Goal: Task Accomplishment & Management: Manage account settings

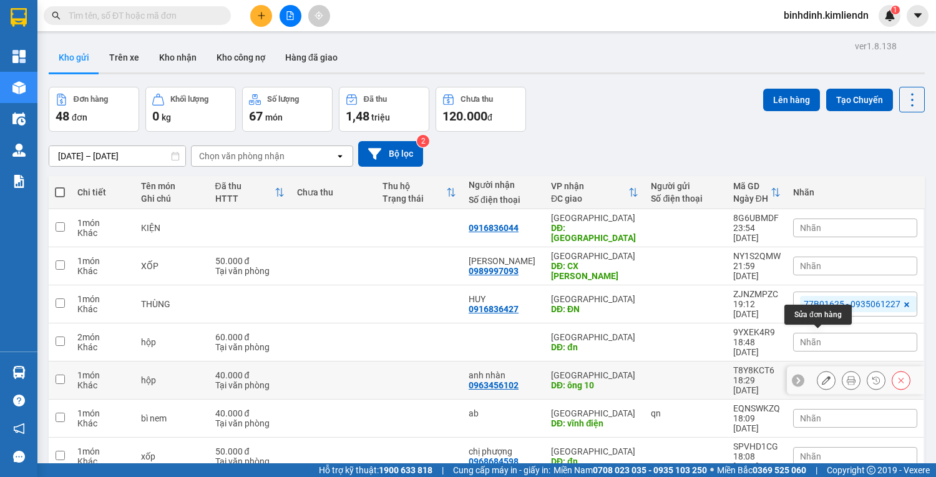
click at [822, 376] on icon at bounding box center [826, 380] width 9 height 9
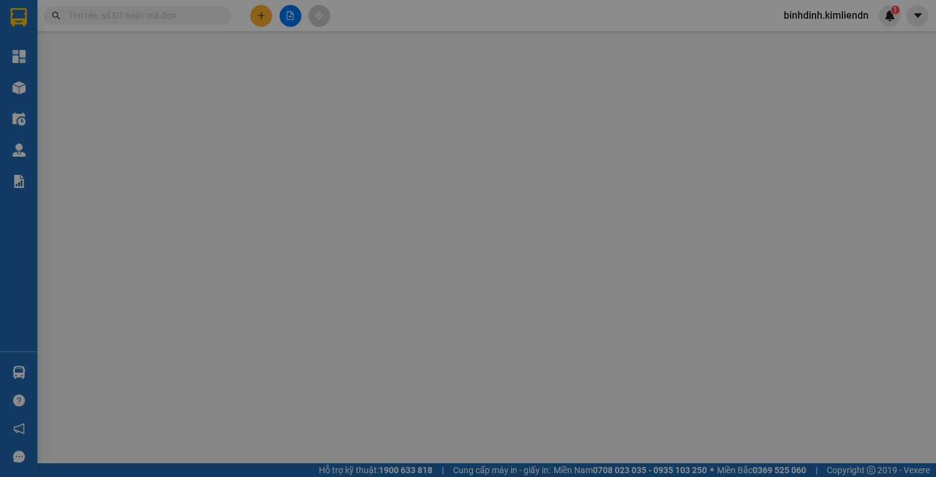
type input "0963456102"
type input "anh nhàn"
type input "ông 10"
type input "77b01625-0935061227"
type input "40.000"
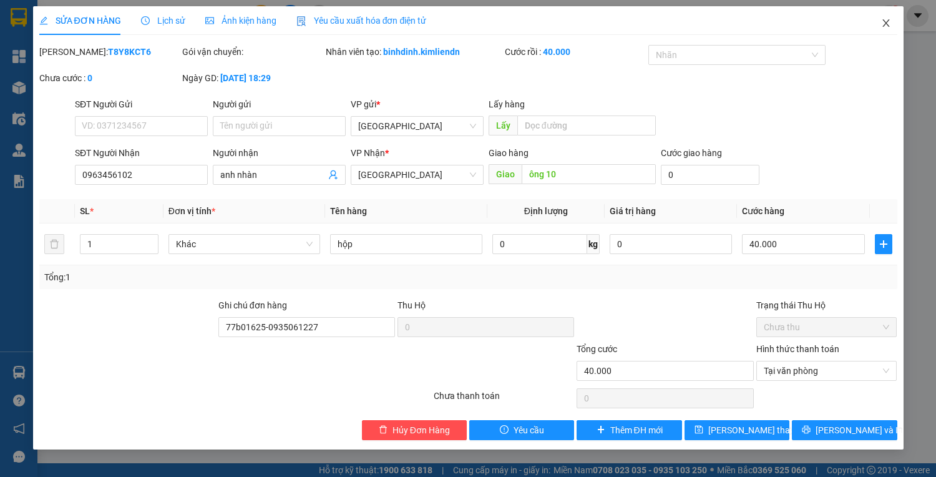
click at [886, 21] on icon "close" at bounding box center [886, 23] width 10 height 10
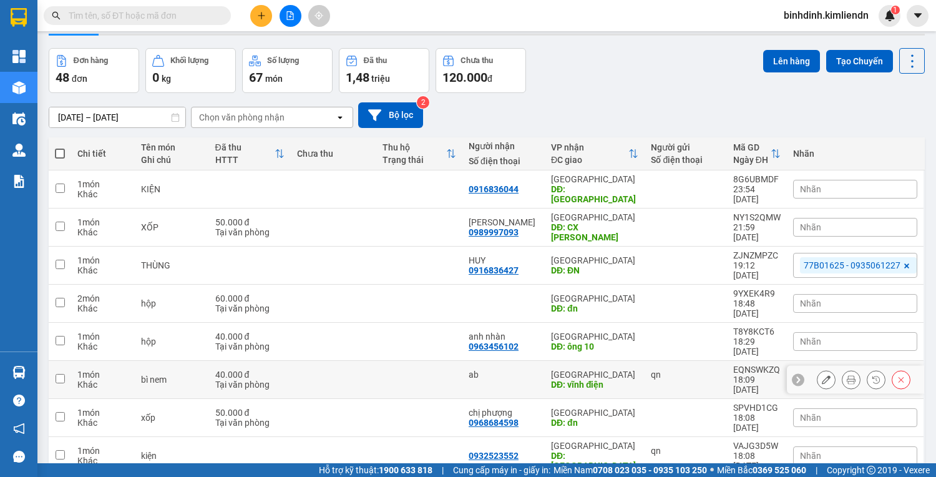
scroll to position [79, 0]
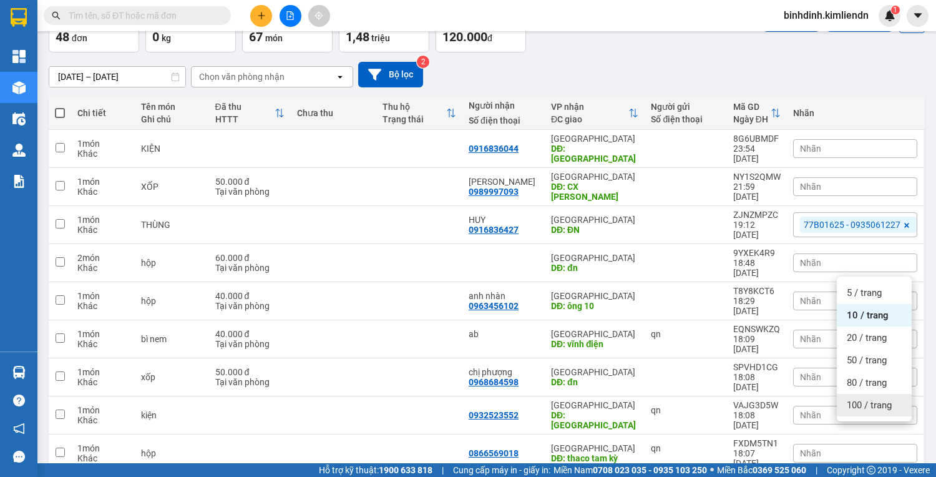
click at [864, 406] on span "100 / trang" at bounding box center [869, 405] width 45 height 12
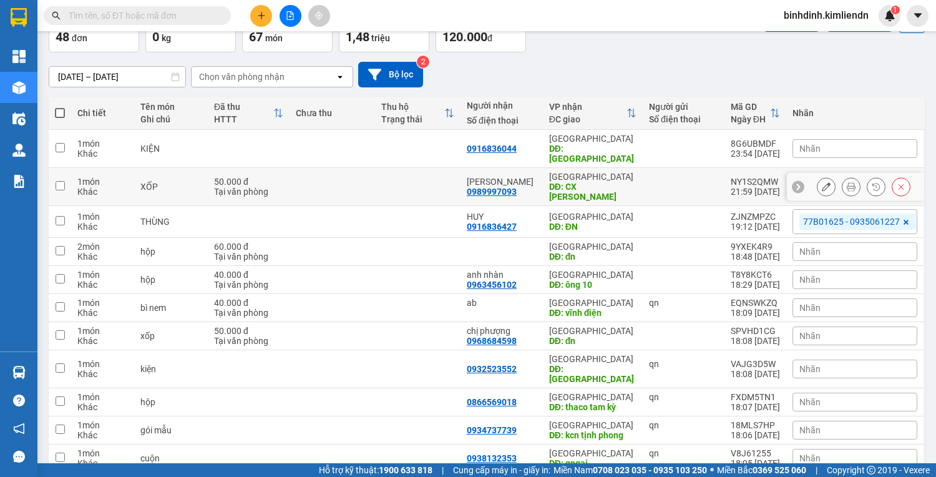
click at [307, 174] on td at bounding box center [333, 187] width 86 height 38
checkbox input "true"
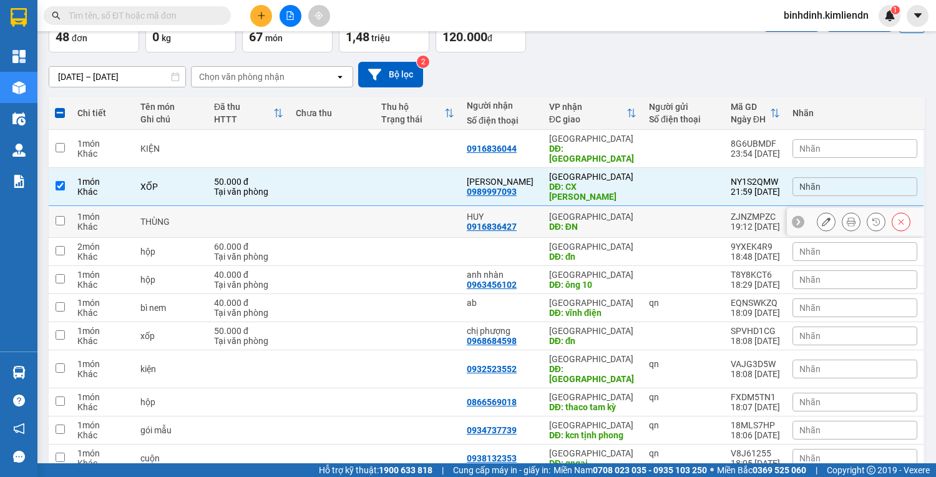
click at [345, 206] on td at bounding box center [333, 222] width 86 height 32
checkbox input "true"
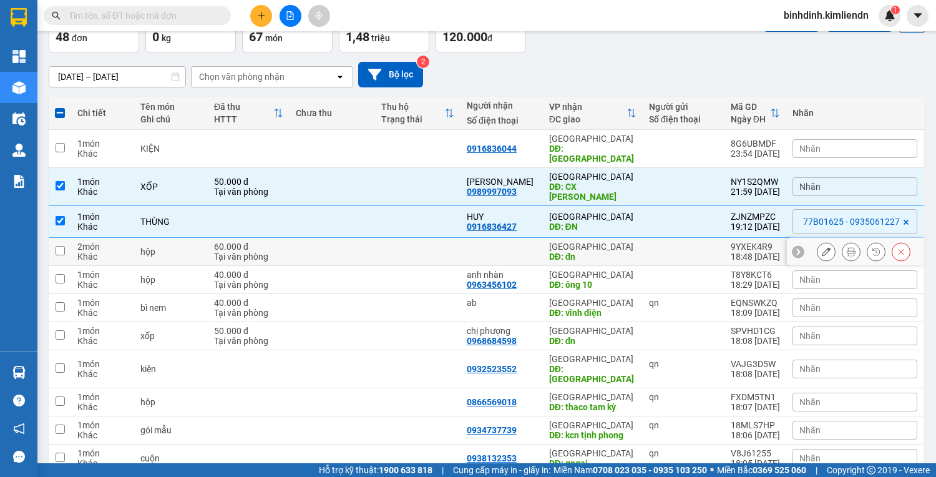
click at [350, 238] on td at bounding box center [333, 252] width 86 height 28
checkbox input "true"
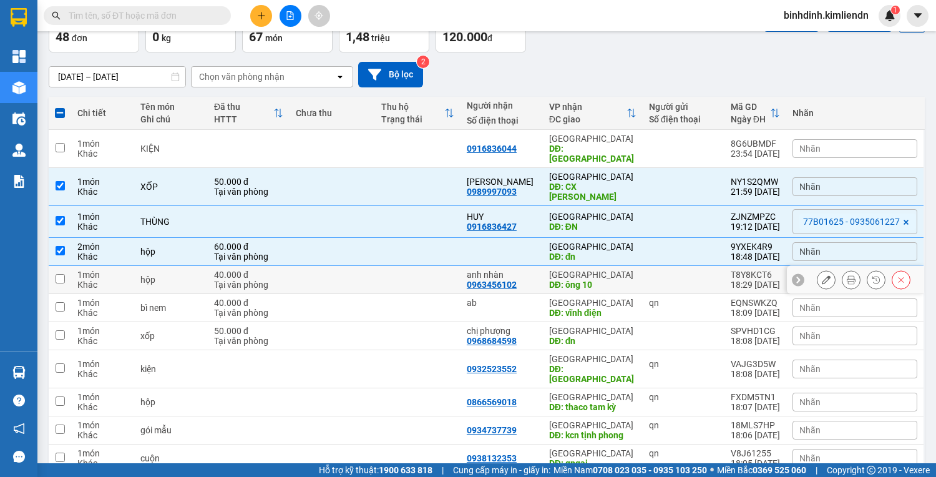
click at [356, 266] on td at bounding box center [333, 280] width 86 height 28
checkbox input "true"
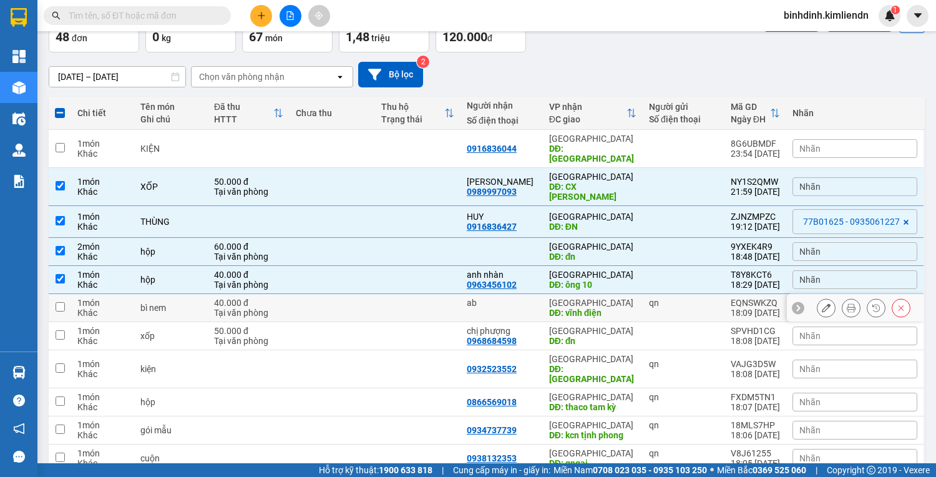
click at [357, 294] on td at bounding box center [333, 308] width 86 height 28
checkbox input "true"
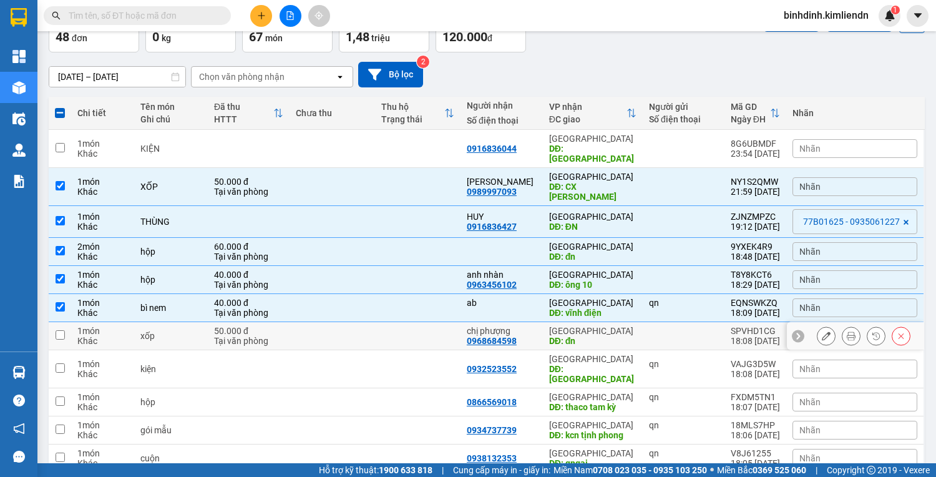
click at [360, 322] on td at bounding box center [333, 336] width 86 height 28
checkbox input "true"
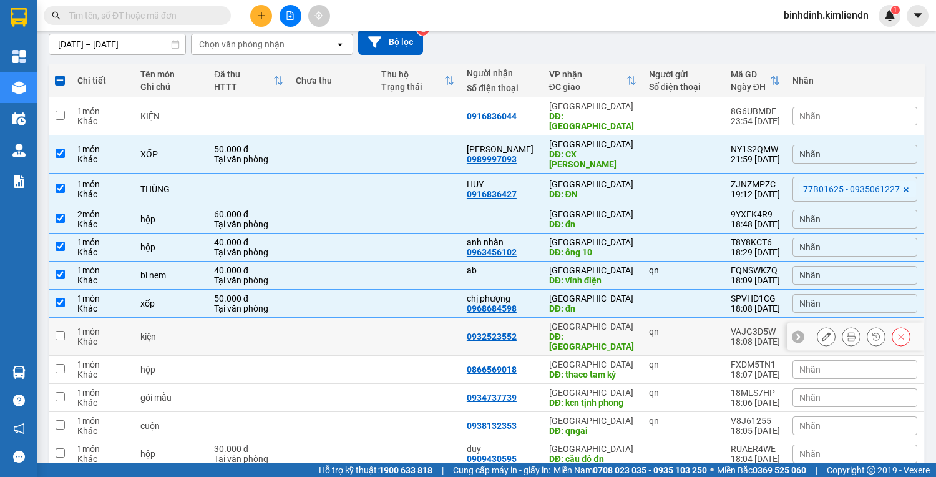
scroll to position [129, 0]
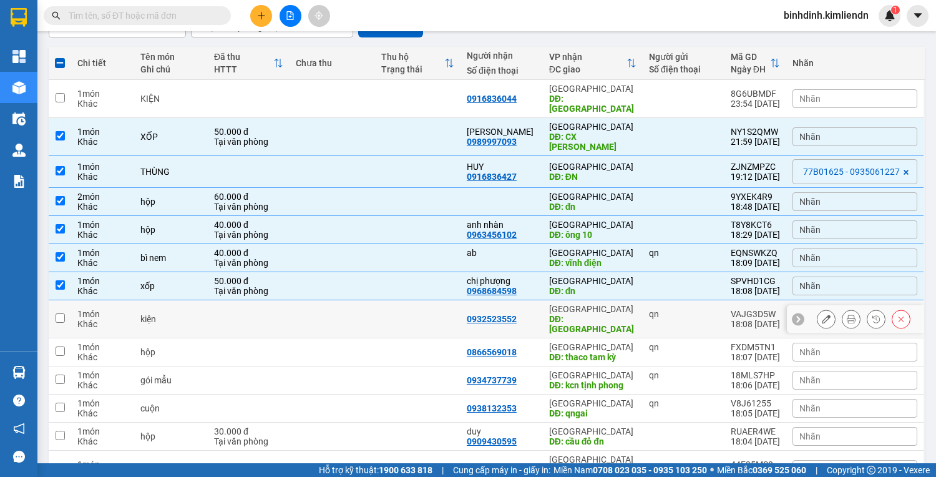
click at [365, 300] on td at bounding box center [333, 319] width 86 height 38
checkbox input "true"
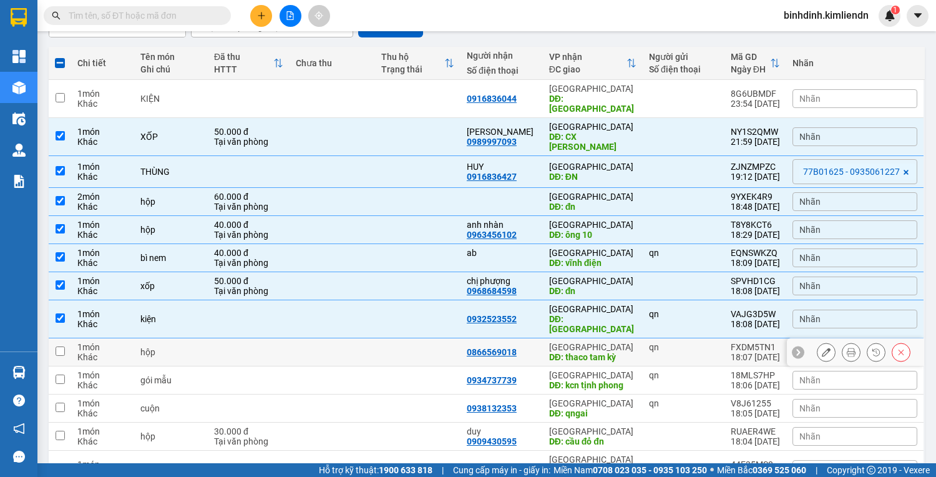
click at [365, 338] on td at bounding box center [333, 352] width 86 height 28
checkbox input "true"
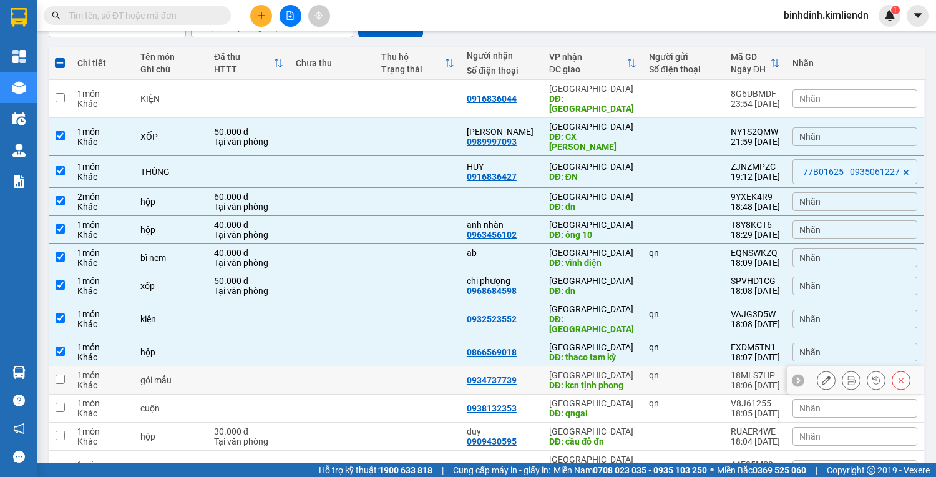
click at [365, 366] on td at bounding box center [333, 380] width 86 height 28
checkbox input "true"
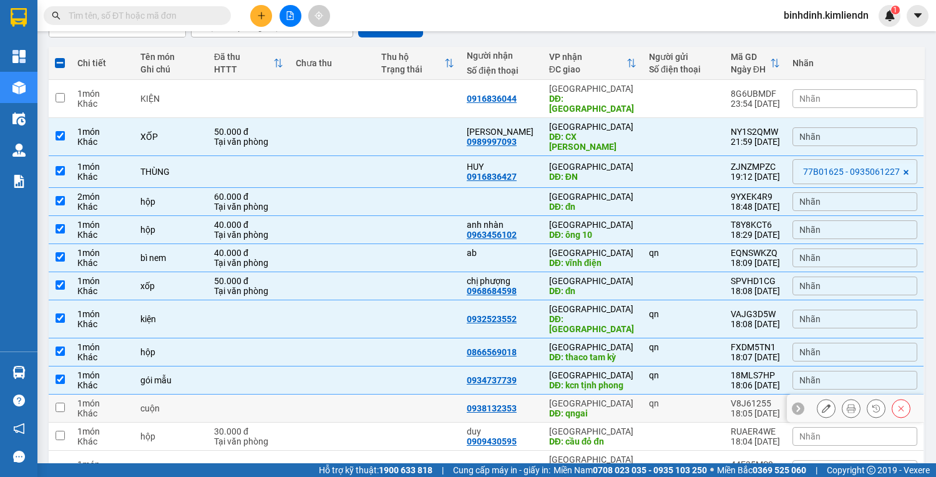
click at [367, 395] on td at bounding box center [333, 409] width 86 height 28
checkbox input "true"
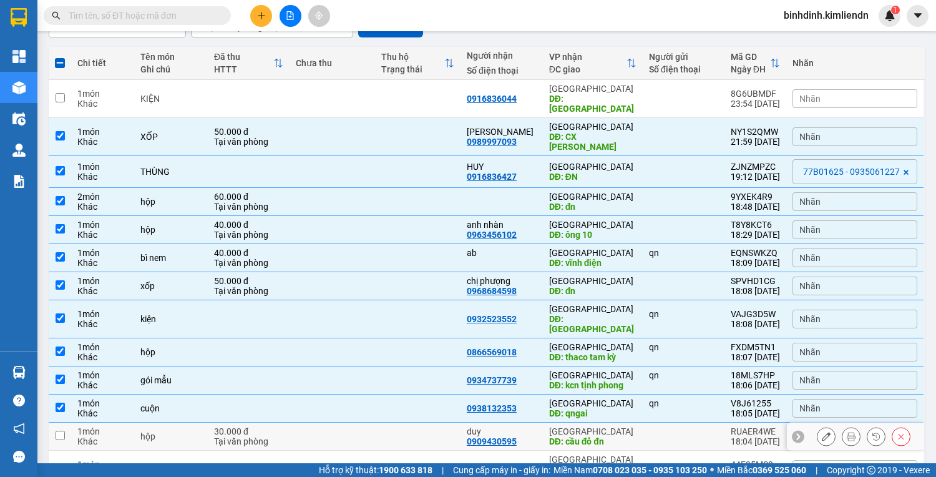
click at [359, 423] on td at bounding box center [333, 437] width 86 height 28
checkbox input "true"
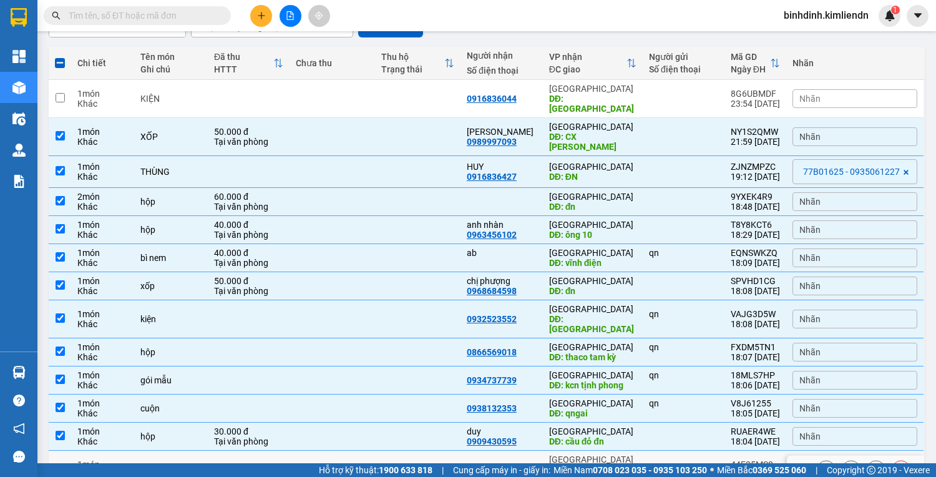
click at [659, 464] on div at bounding box center [683, 469] width 69 height 10
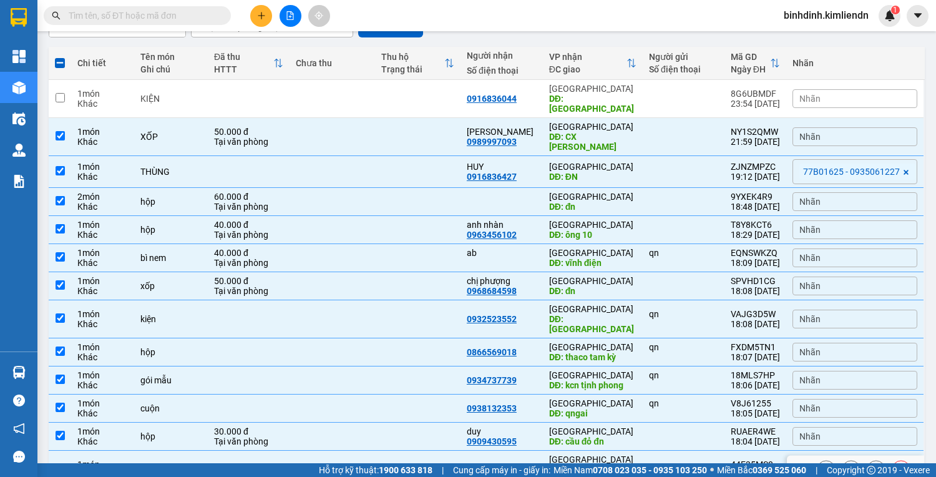
click at [459, 451] on td at bounding box center [418, 470] width 86 height 38
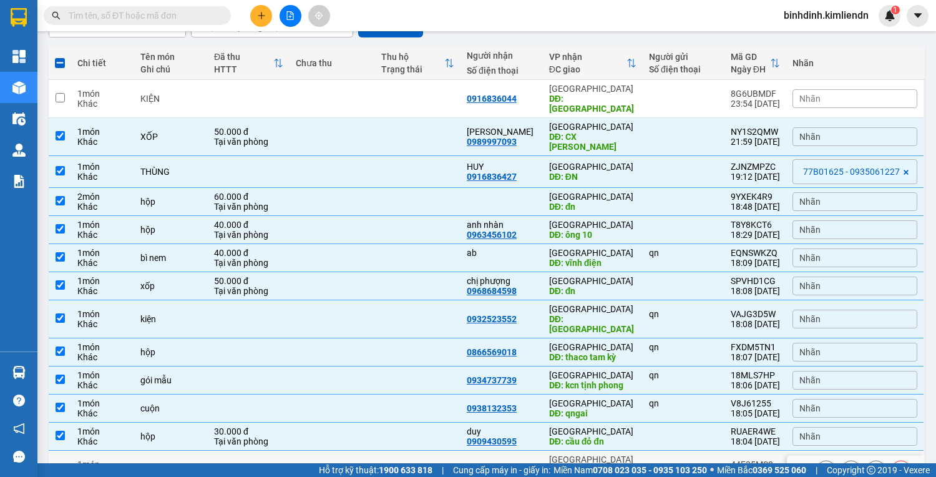
click at [689, 451] on td at bounding box center [684, 470] width 82 height 38
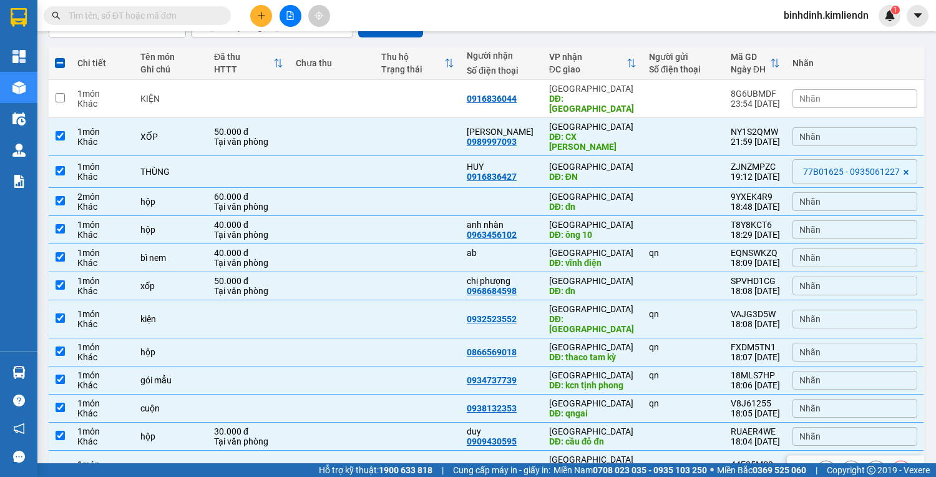
click at [689, 451] on td at bounding box center [684, 470] width 82 height 38
checkbox input "false"
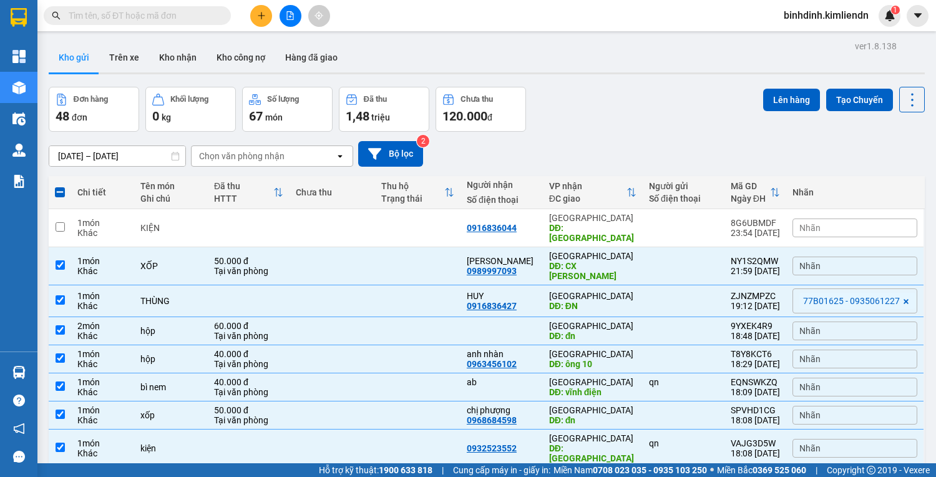
scroll to position [0, 0]
click at [792, 99] on button "Lên hàng" at bounding box center [791, 100] width 57 height 22
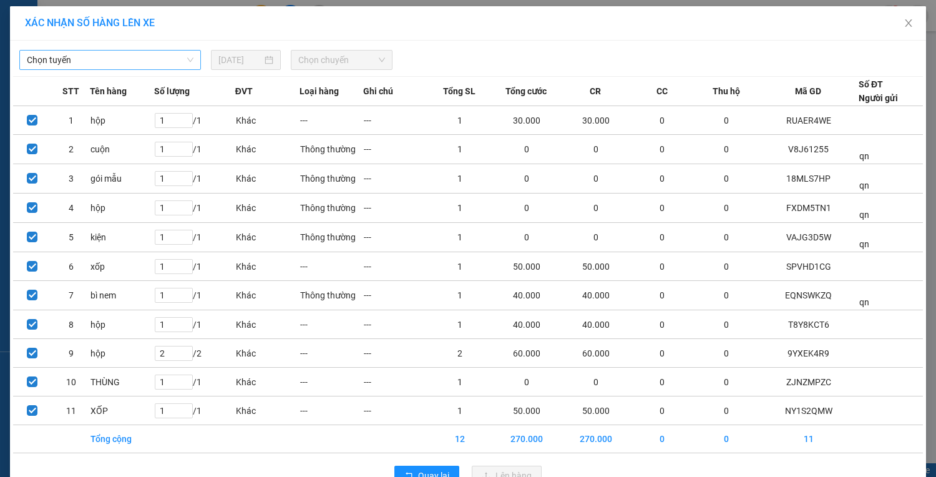
click at [167, 56] on span "Chọn tuyến" at bounding box center [110, 60] width 167 height 19
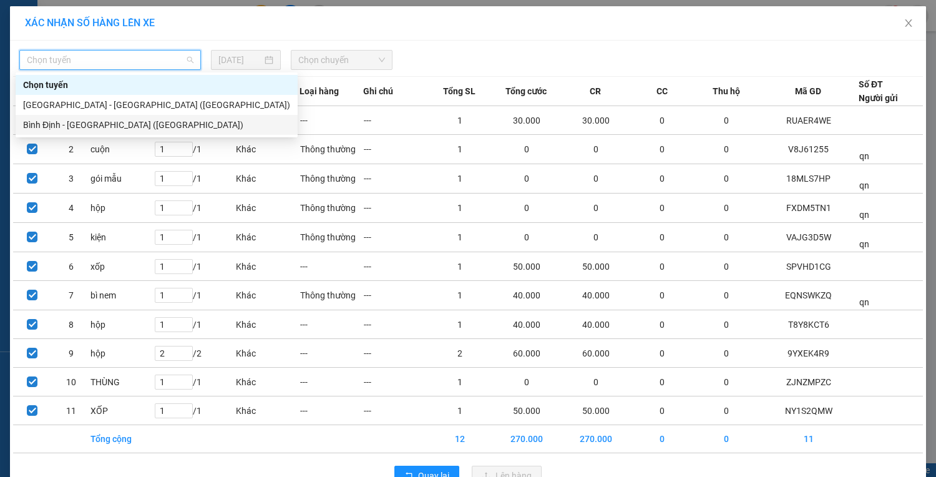
click at [117, 130] on div "Bình Định - [GEOGRAPHIC_DATA] ([GEOGRAPHIC_DATA])" at bounding box center [156, 125] width 267 height 14
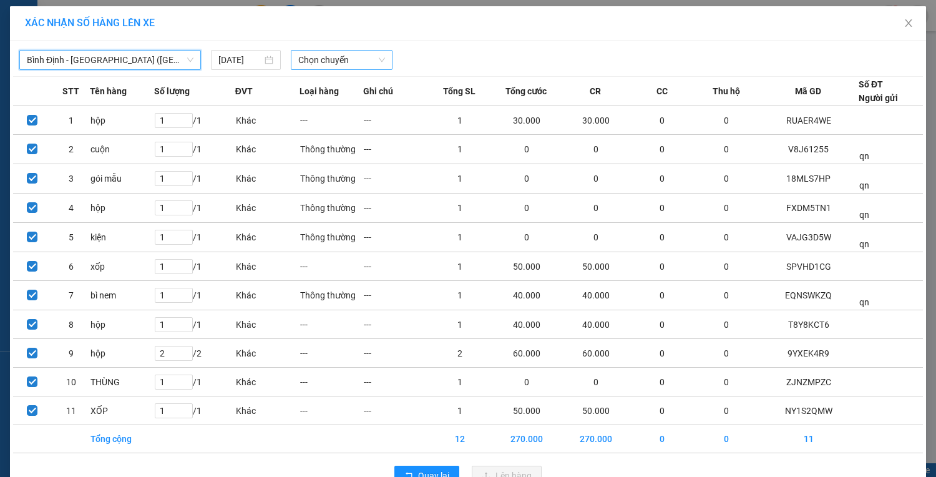
click at [312, 62] on span "Chọn chuyến" at bounding box center [341, 60] width 87 height 19
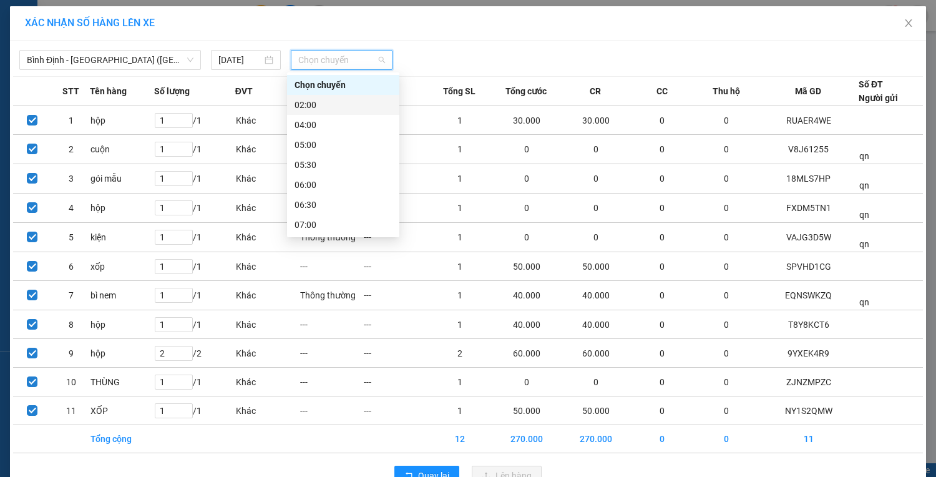
click at [313, 103] on div "02:00" at bounding box center [343, 105] width 97 height 14
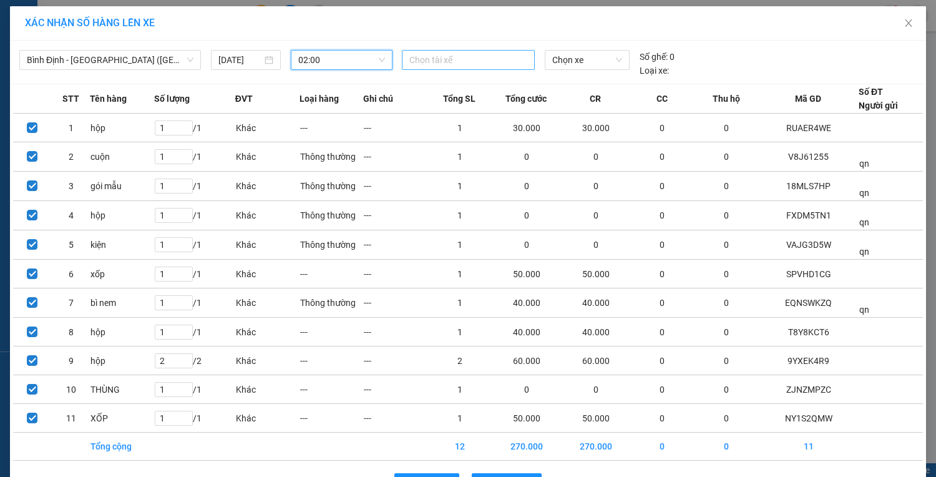
click at [494, 63] on div at bounding box center [468, 59] width 126 height 15
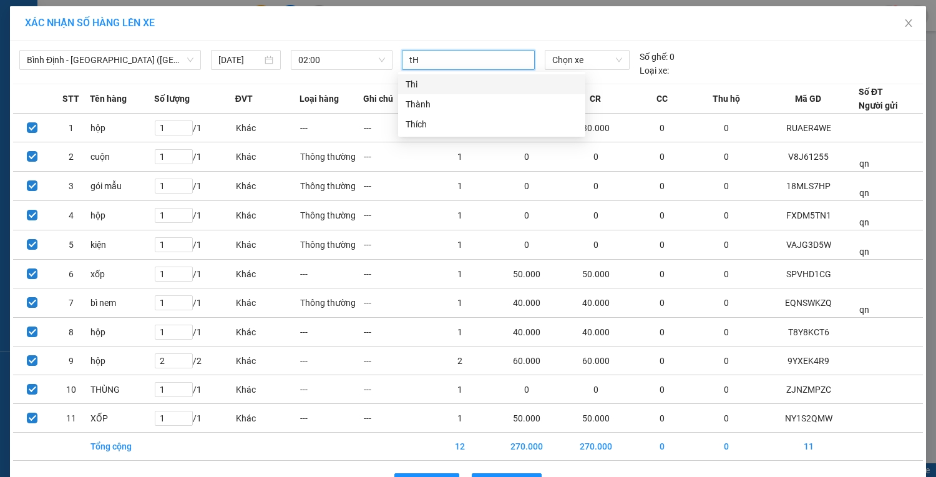
type input "tHI"
click at [467, 84] on div "Thi" at bounding box center [492, 84] width 172 height 14
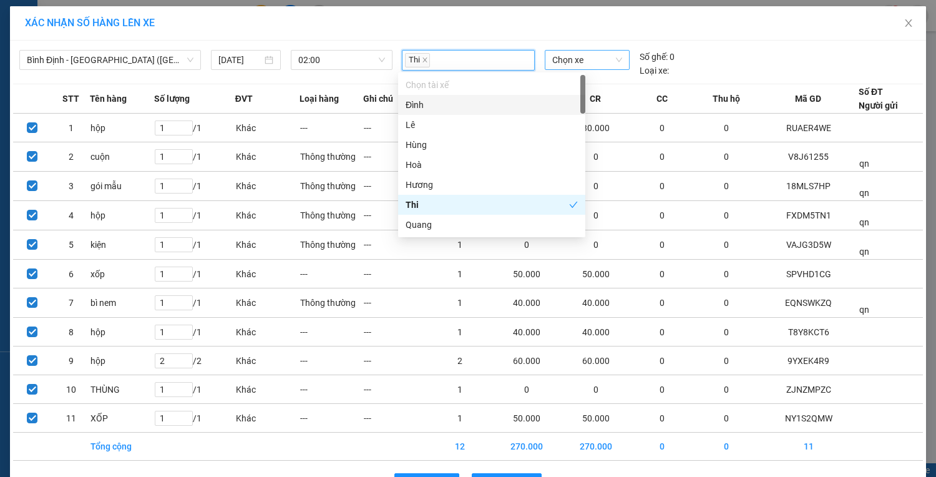
click at [562, 64] on span "Chọn xe" at bounding box center [587, 60] width 70 height 19
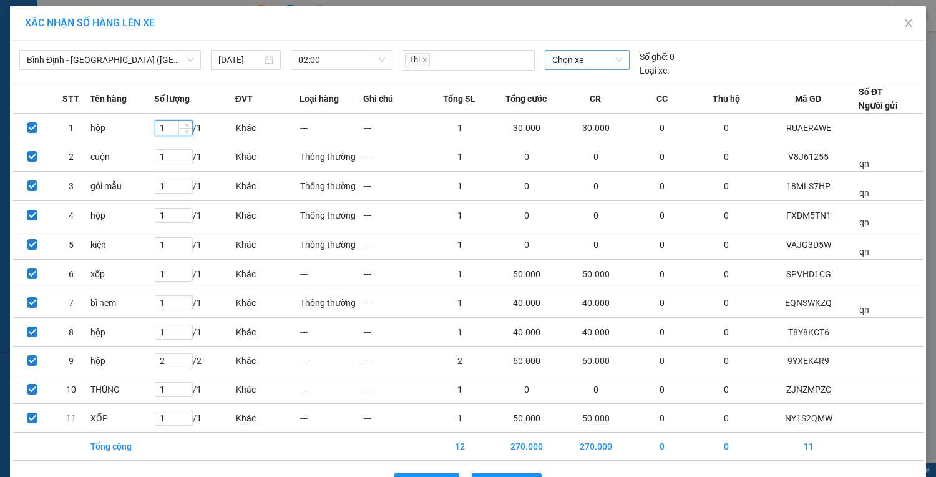
click at [569, 69] on span "Chọn xe" at bounding box center [587, 60] width 70 height 19
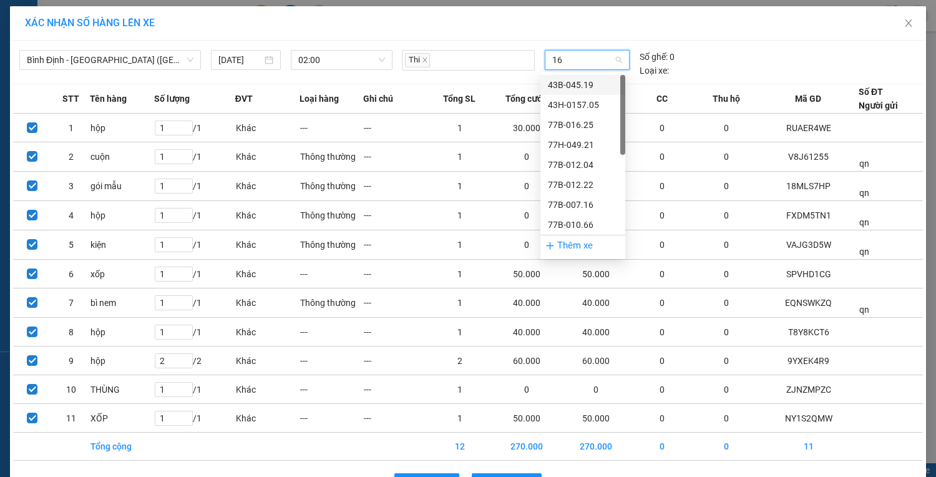
type input "162"
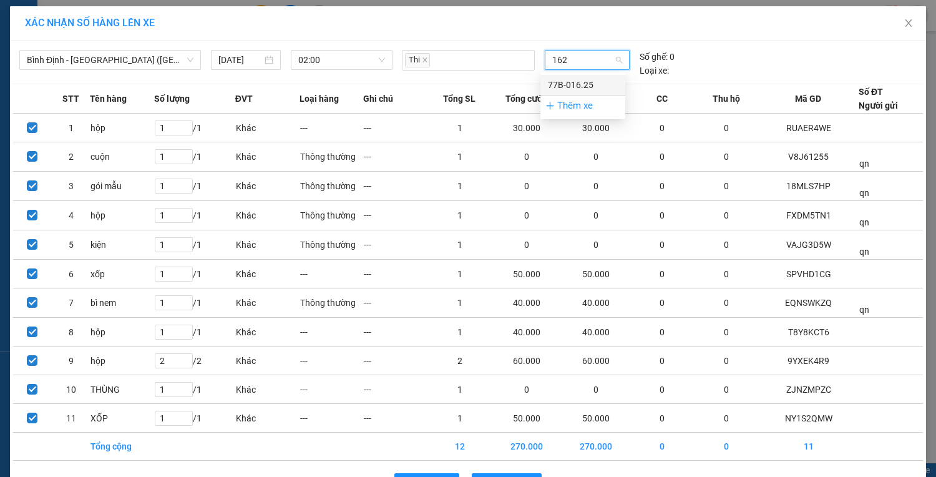
click at [581, 81] on div "77B-016.25" at bounding box center [583, 85] width 70 height 14
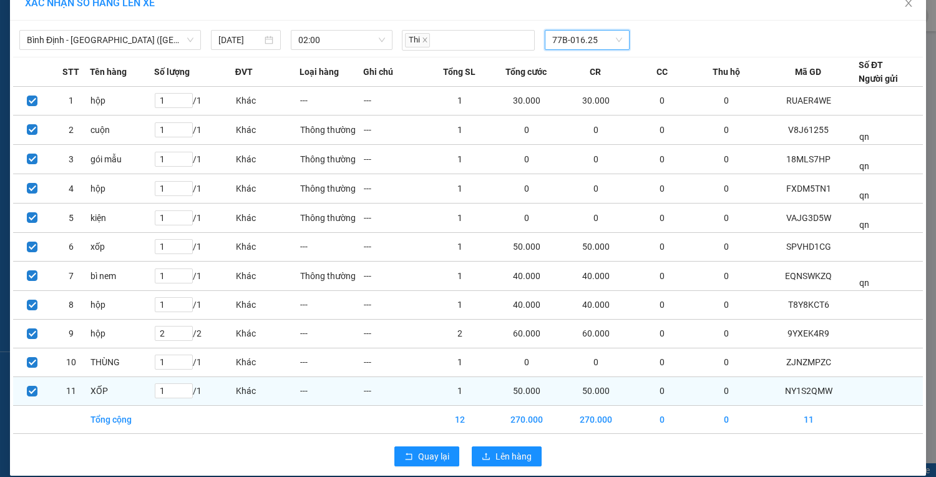
scroll to position [31, 0]
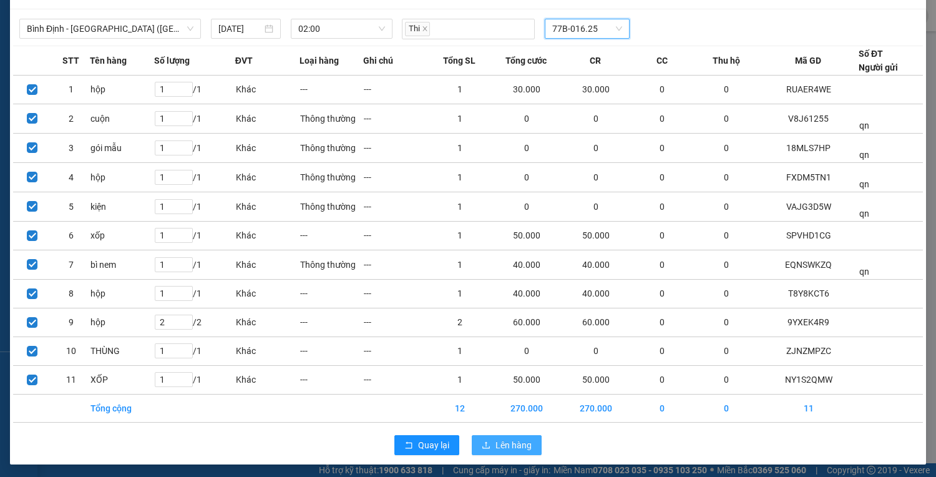
click at [507, 445] on span "Lên hàng" at bounding box center [514, 445] width 36 height 14
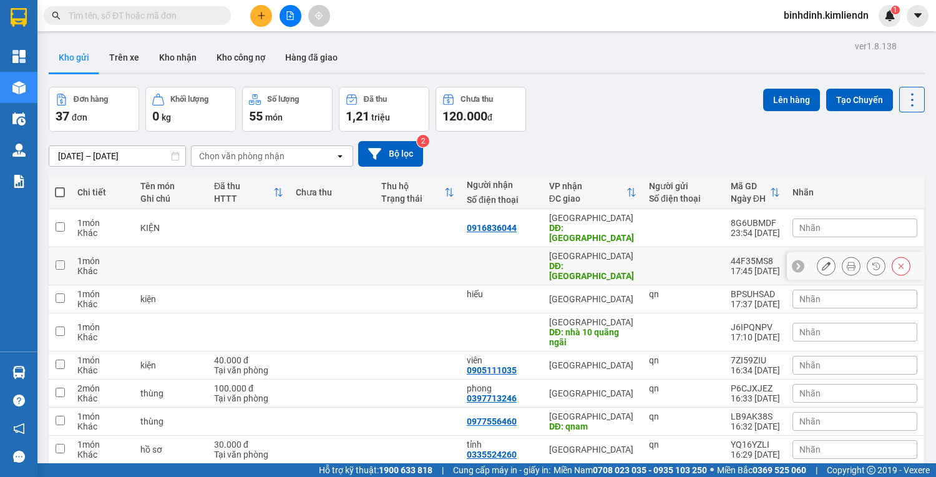
click at [825, 257] on div at bounding box center [826, 266] width 19 height 19
click at [822, 262] on icon at bounding box center [826, 266] width 9 height 9
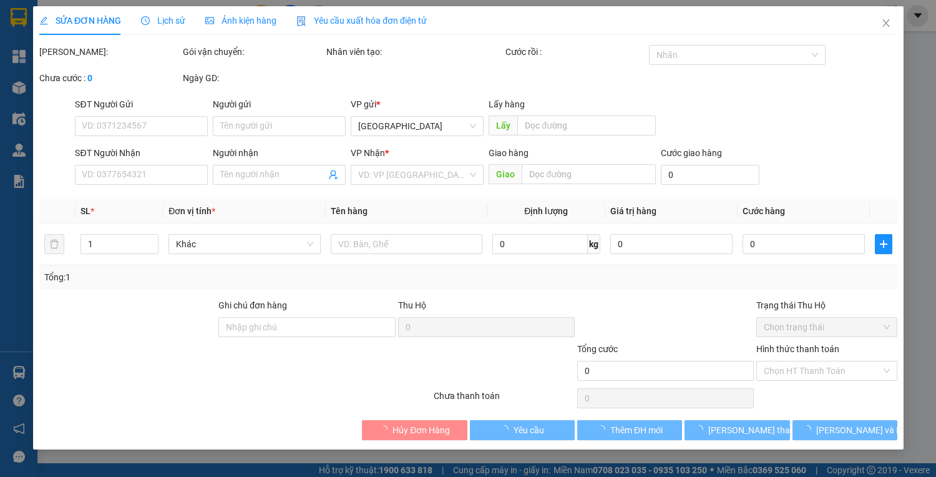
type input "quy nhơn"
type input "[GEOGRAPHIC_DATA]"
type input "77g00022 - [PHONE_NUMBER]"
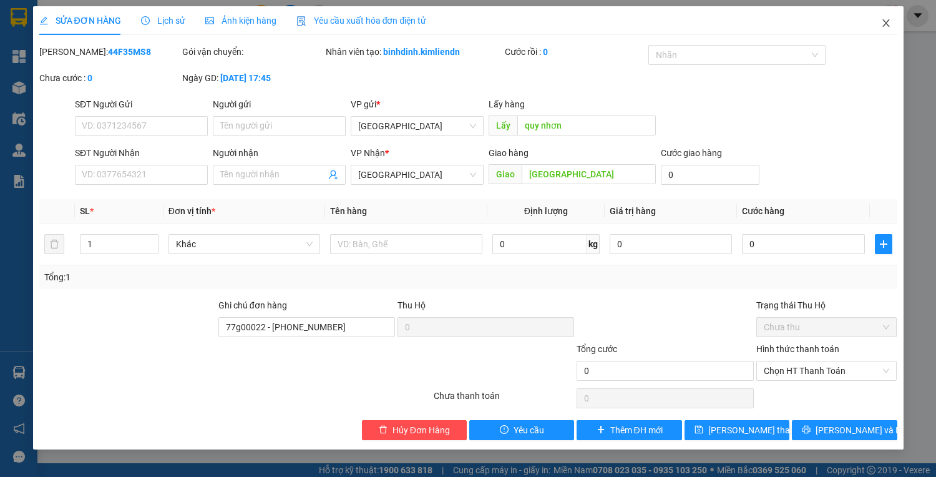
click at [881, 23] on icon "close" at bounding box center [886, 23] width 10 height 10
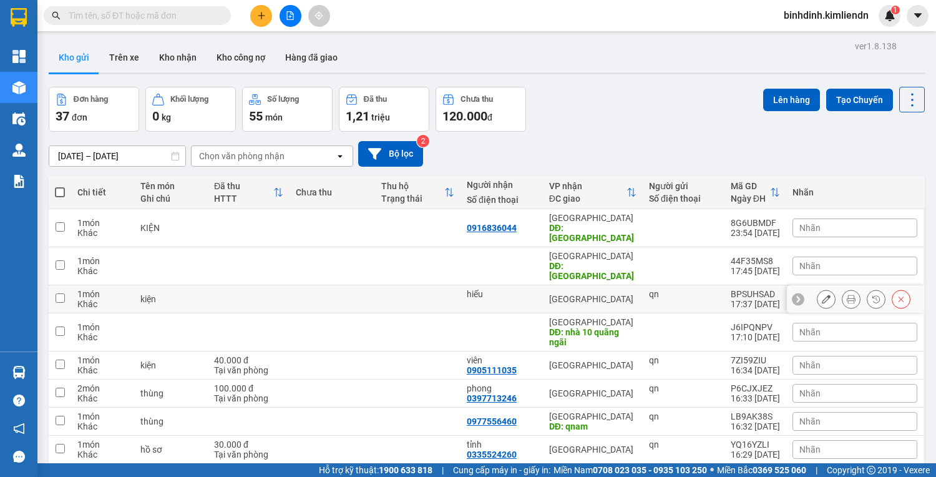
click at [822, 295] on icon at bounding box center [826, 299] width 9 height 9
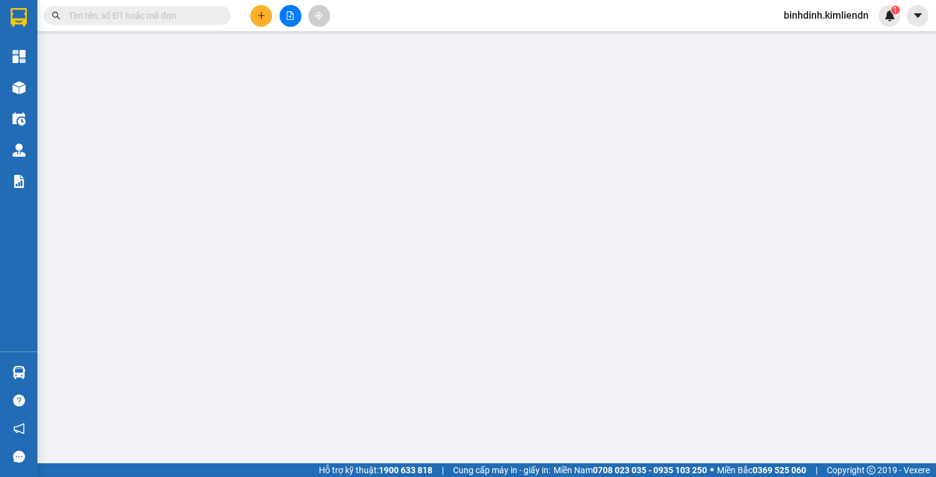
type input "qn"
type input "hiếu"
type input "Lâm 0914012266"
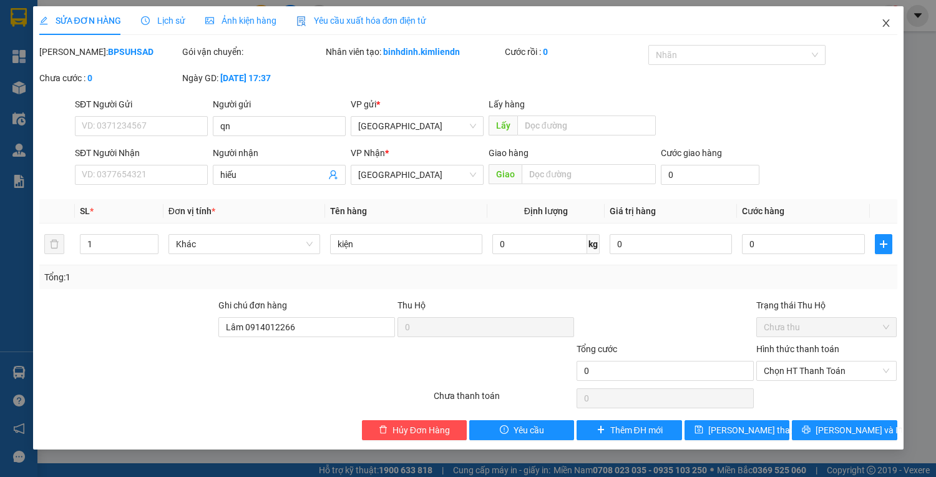
click at [886, 22] on icon "close" at bounding box center [886, 23] width 10 height 10
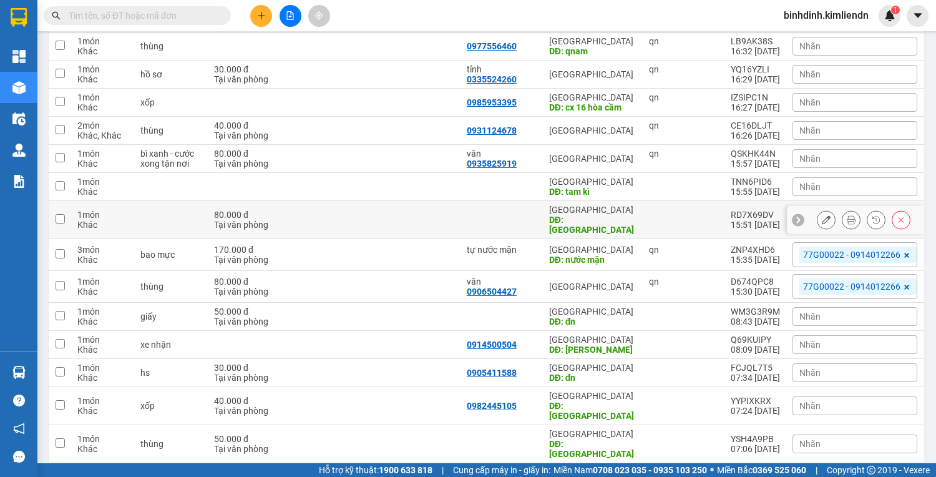
scroll to position [400, 0]
